Goal: Transaction & Acquisition: Subscribe to service/newsletter

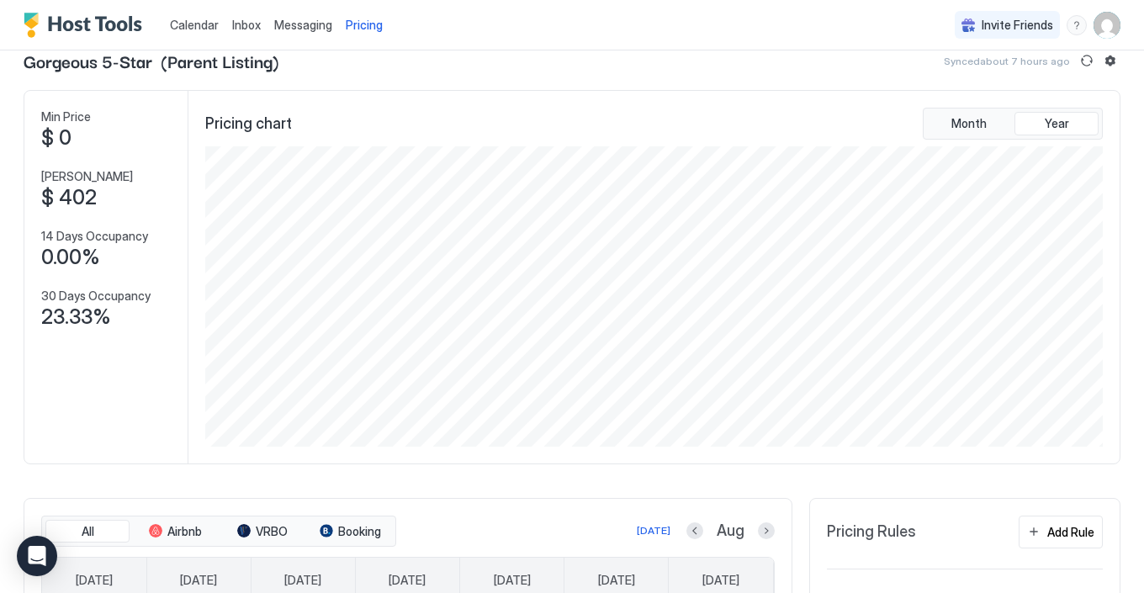
scroll to position [36, 0]
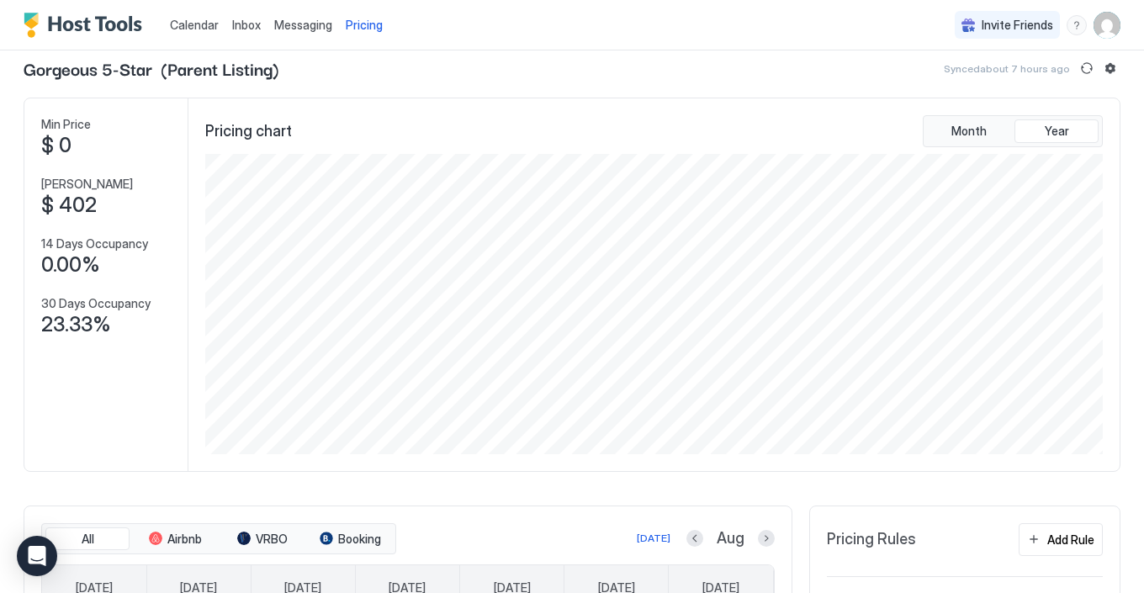
click at [369, 26] on span "Pricing" at bounding box center [364, 25] width 37 height 15
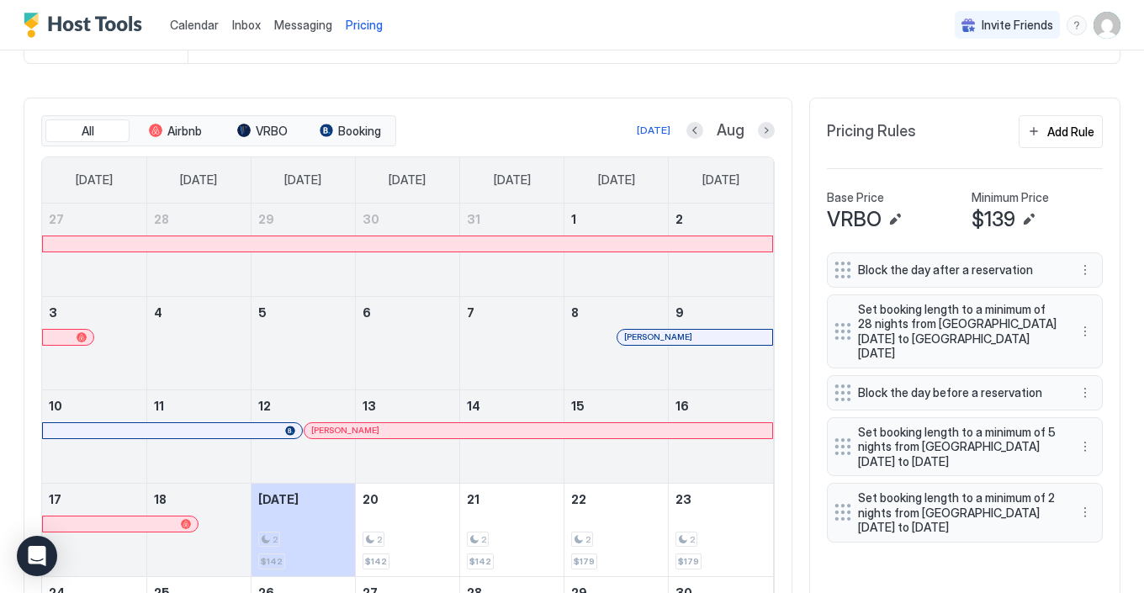
scroll to position [432, 0]
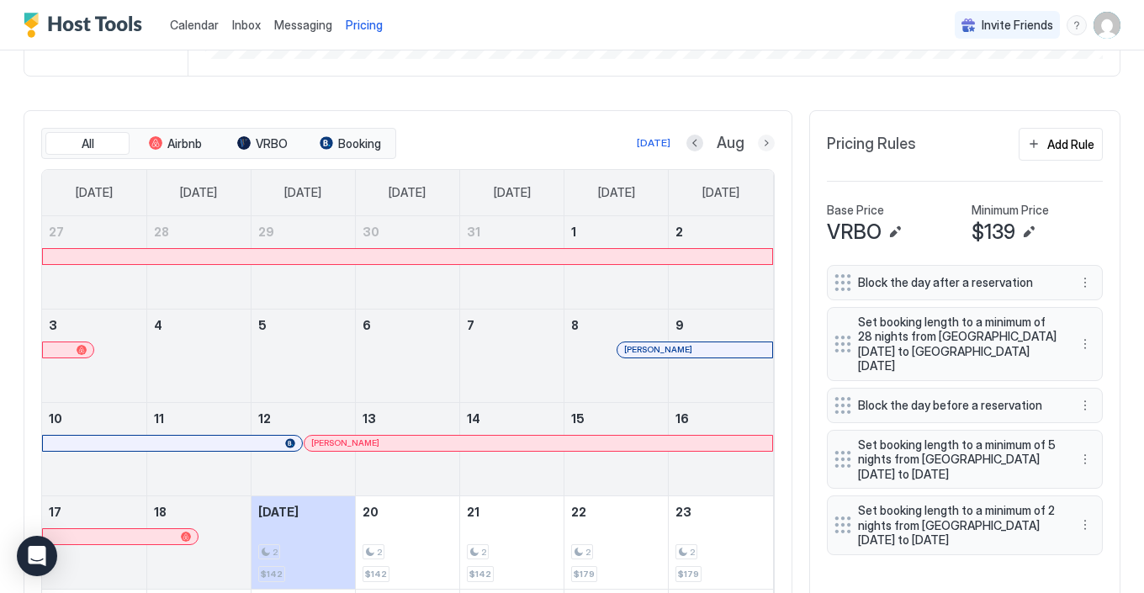
click at [768, 144] on button "Next month" at bounding box center [766, 143] width 17 height 17
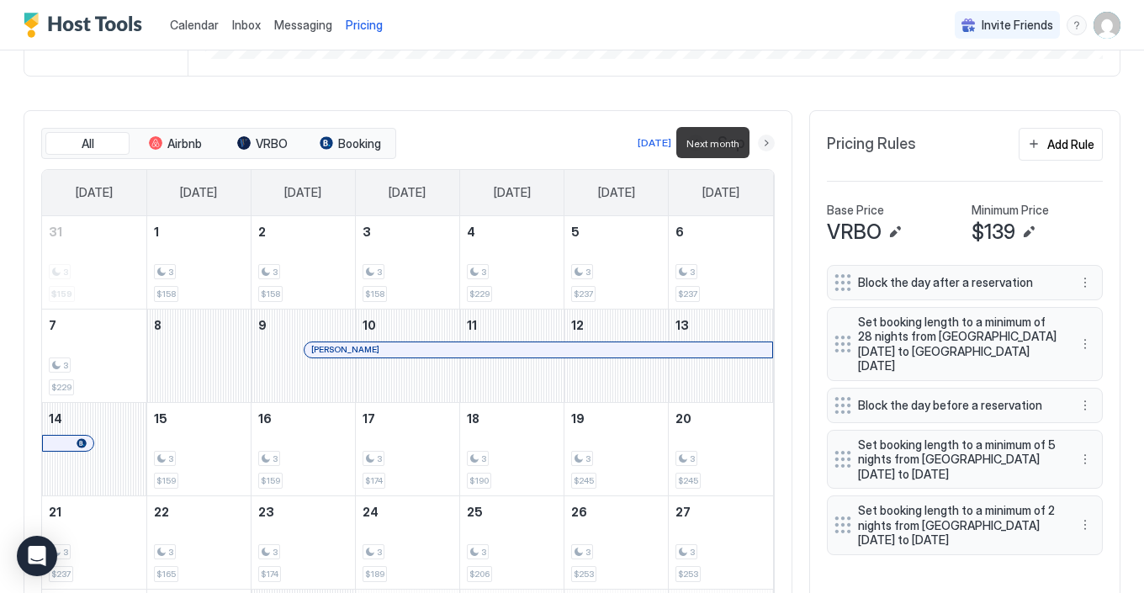
click at [768, 144] on button "Next month" at bounding box center [766, 143] width 17 height 17
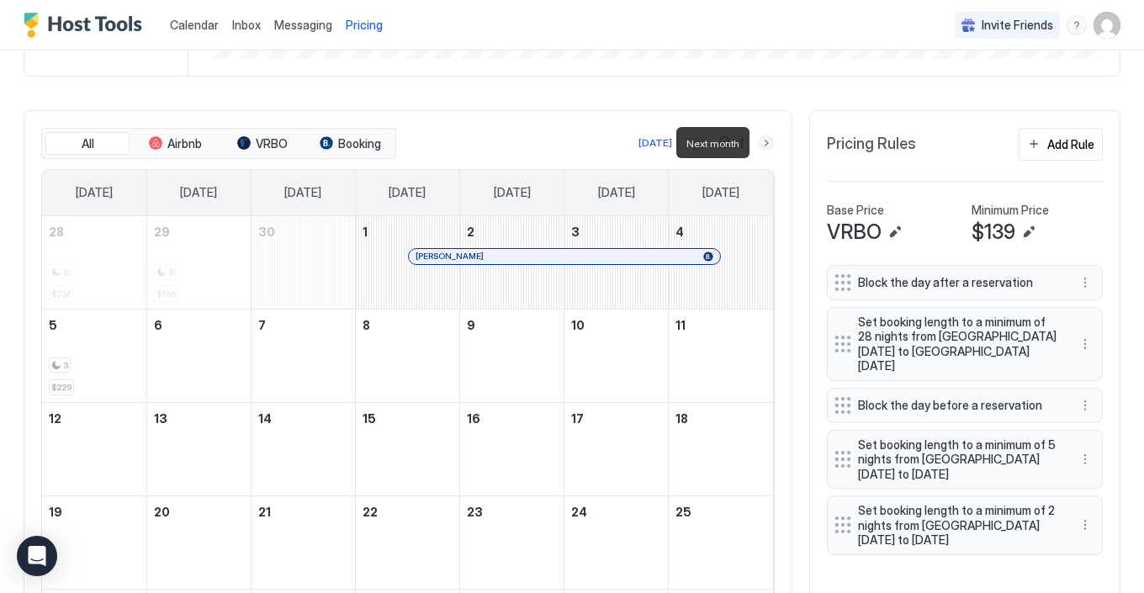
click at [768, 144] on button "Next month" at bounding box center [766, 143] width 17 height 17
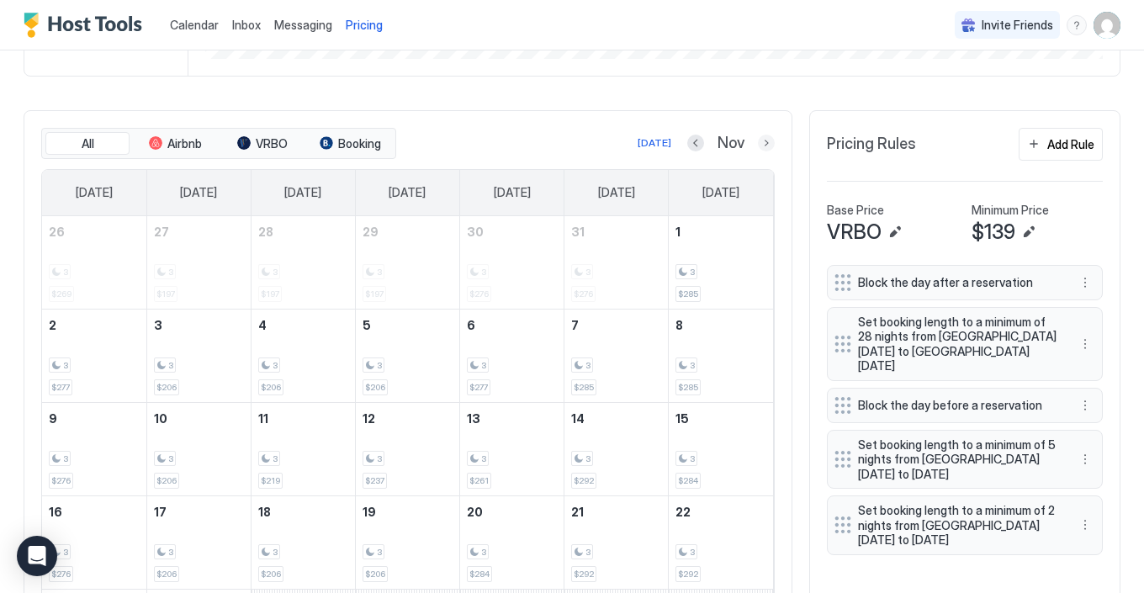
click at [766, 139] on button "Next month" at bounding box center [766, 143] width 17 height 17
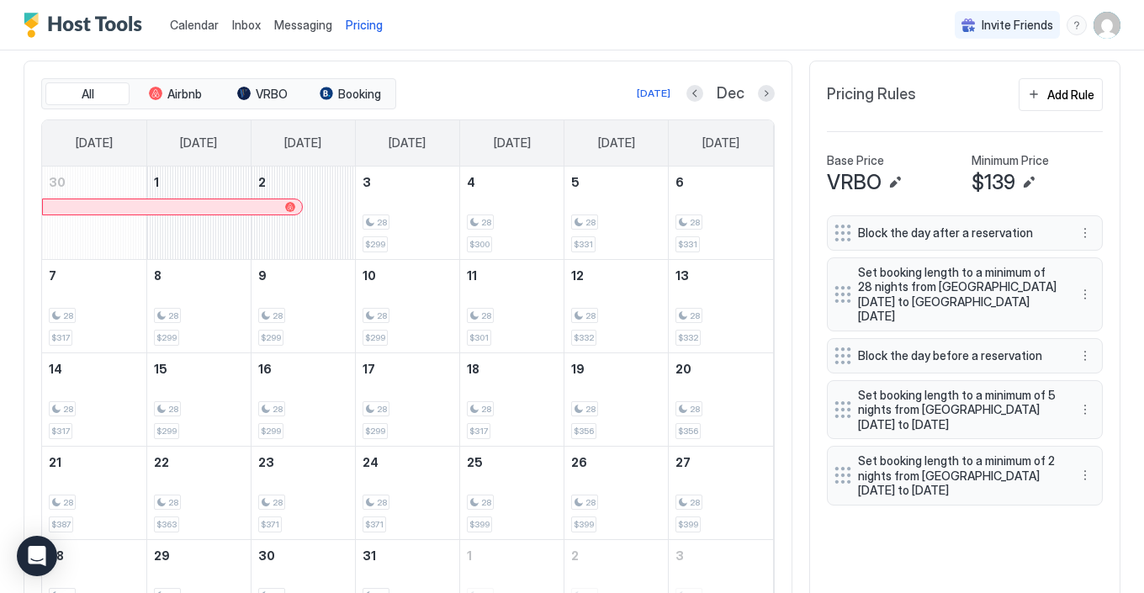
scroll to position [475, 0]
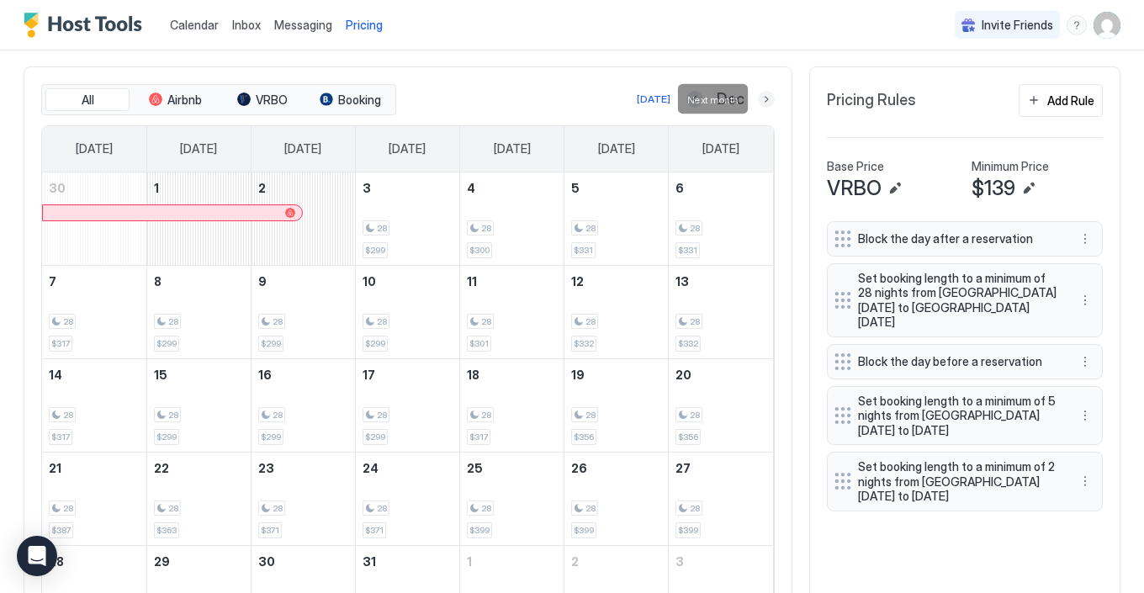
click at [765, 98] on button "Next month" at bounding box center [766, 99] width 17 height 17
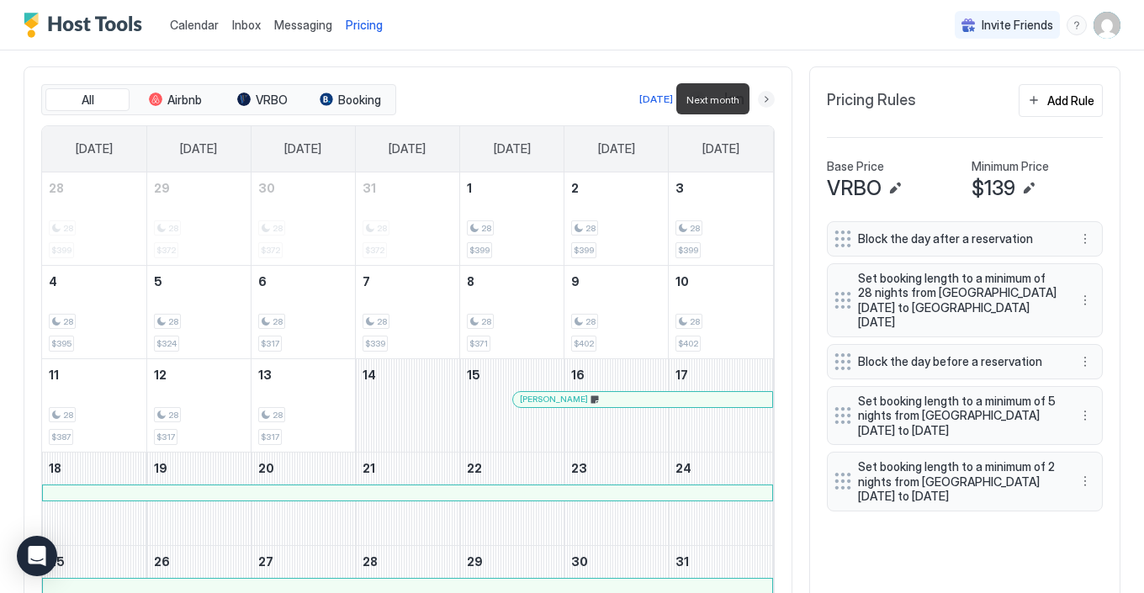
click at [767, 97] on button "Next month" at bounding box center [766, 99] width 17 height 17
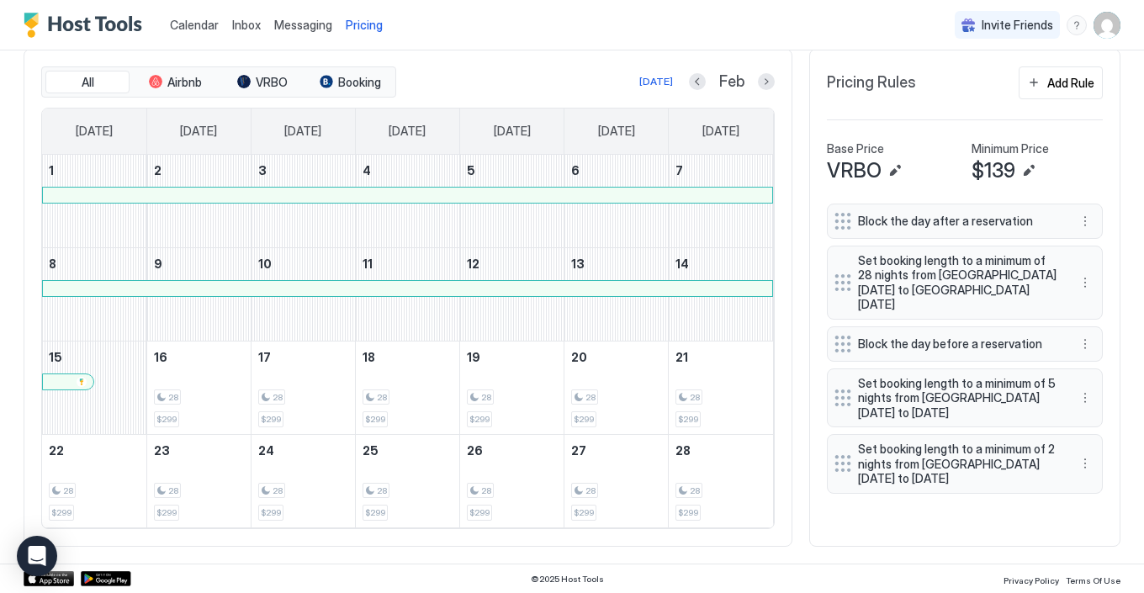
scroll to position [492, 0]
click at [765, 81] on button "Next month" at bounding box center [766, 82] width 17 height 17
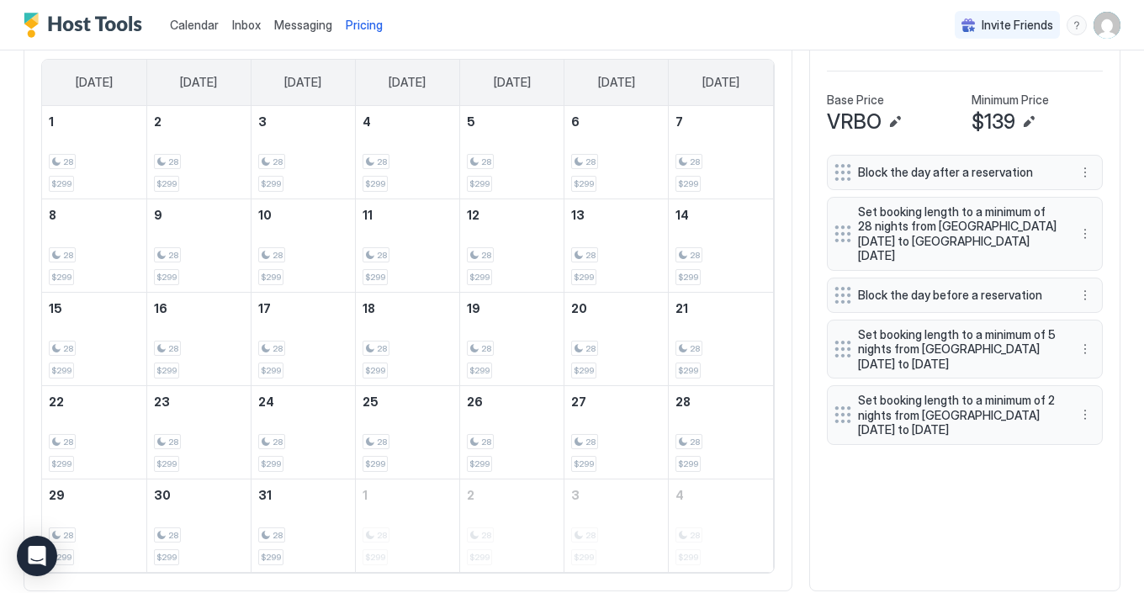
scroll to position [497, 0]
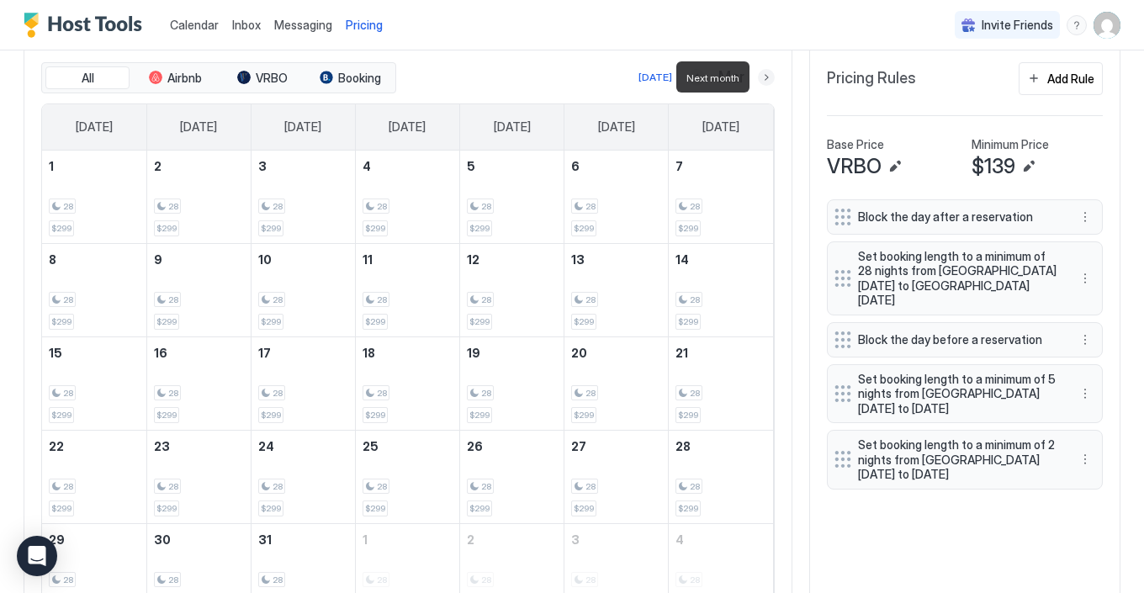
click at [765, 79] on button "Next month" at bounding box center [766, 77] width 17 height 17
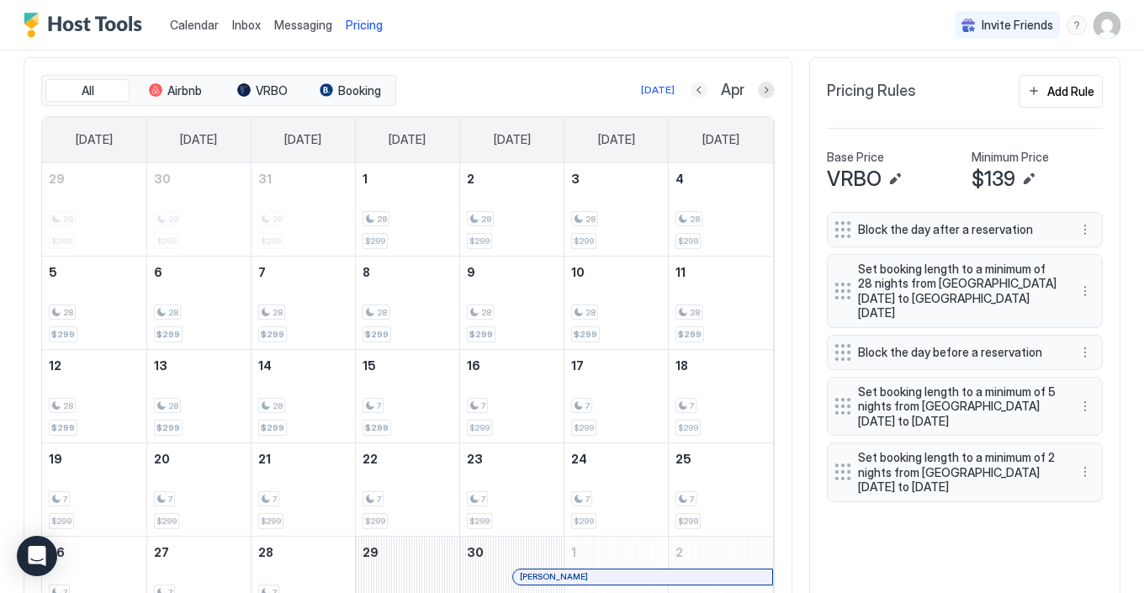
click at [697, 93] on button "Previous month" at bounding box center [699, 90] width 17 height 17
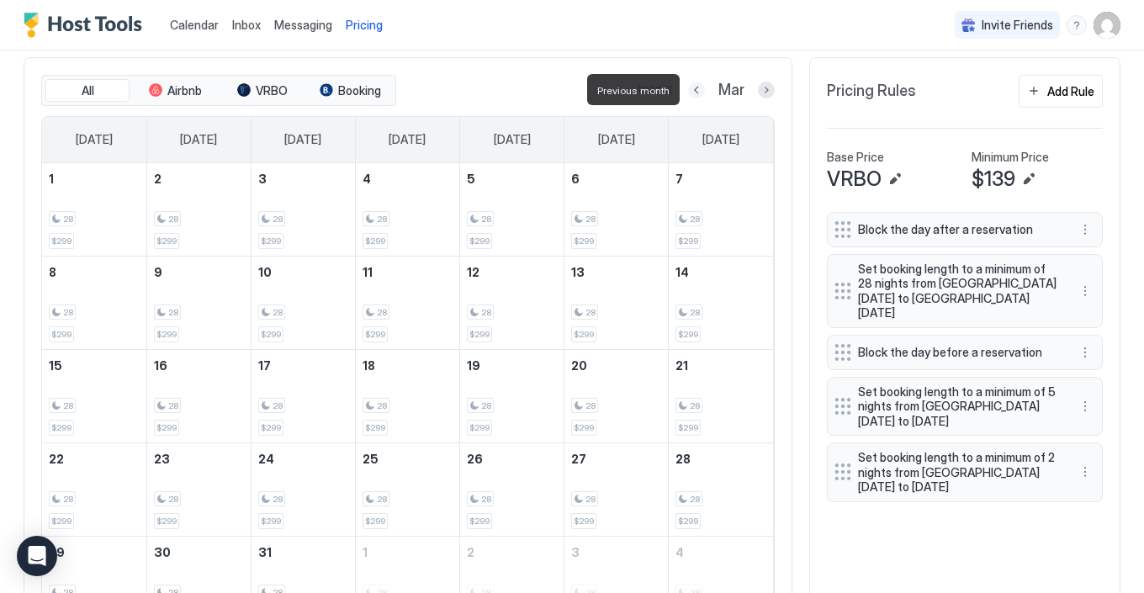
click at [697, 93] on button "Previous month" at bounding box center [696, 90] width 17 height 17
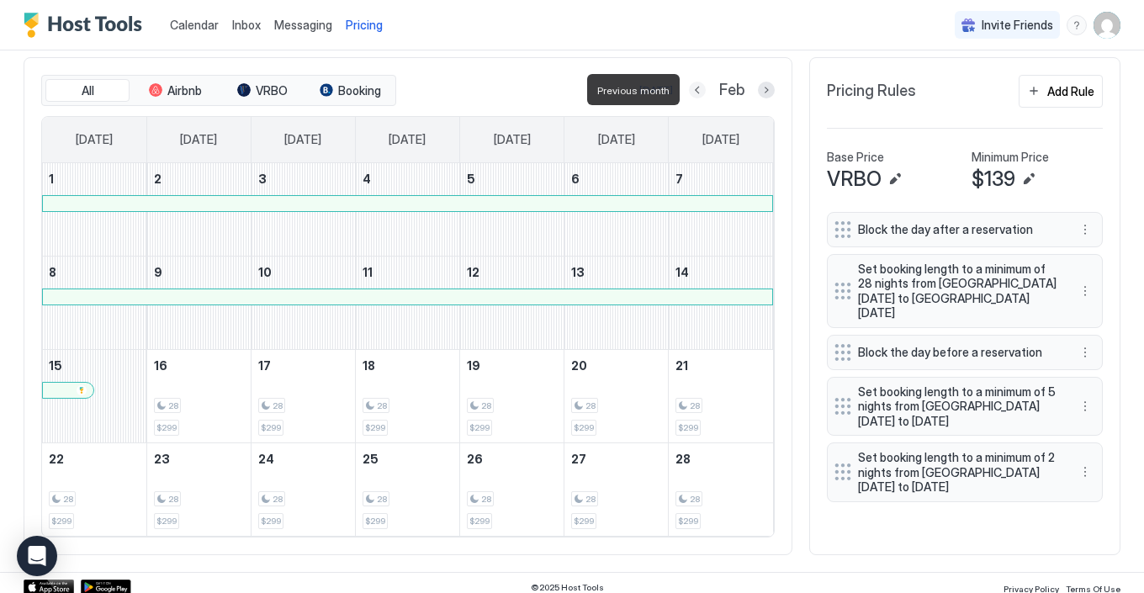
scroll to position [439, 0]
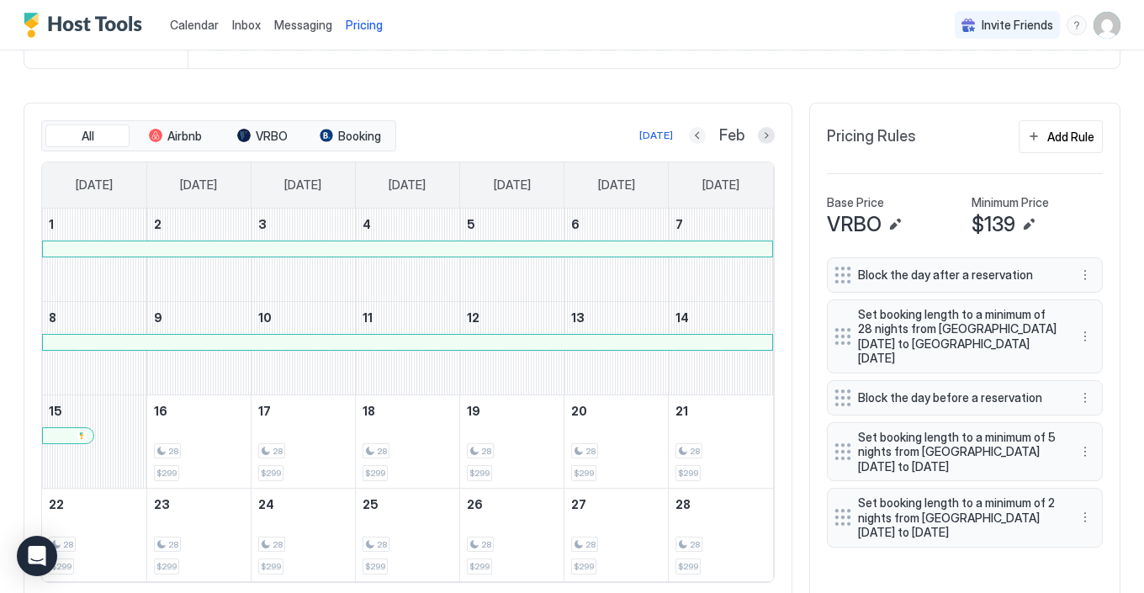
click at [697, 135] on button "Previous month" at bounding box center [697, 135] width 17 height 17
